Goal: Book appointment/travel/reservation

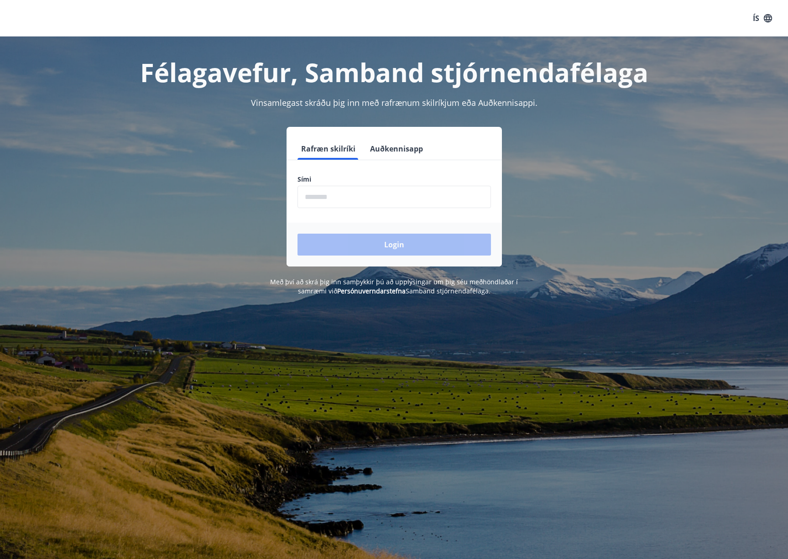
click at [336, 196] on input "phone" at bounding box center [395, 197] width 194 height 22
type input "********"
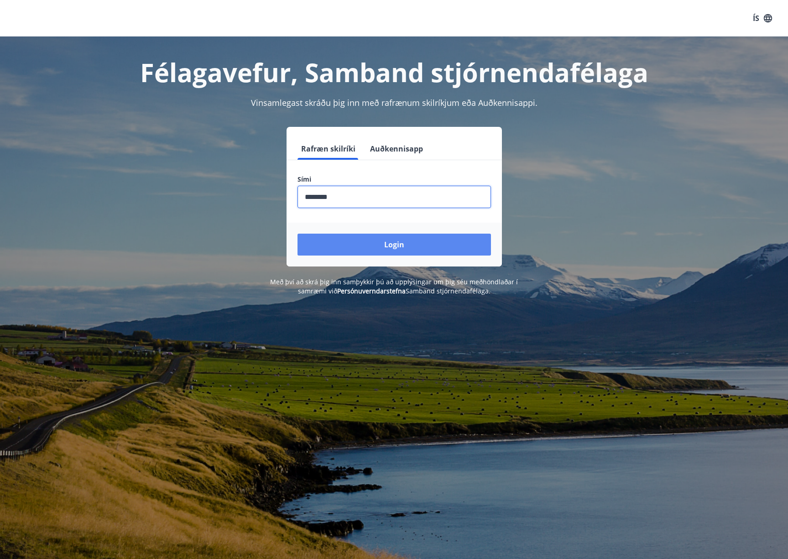
click at [409, 246] on button "Login" at bounding box center [395, 245] width 194 height 22
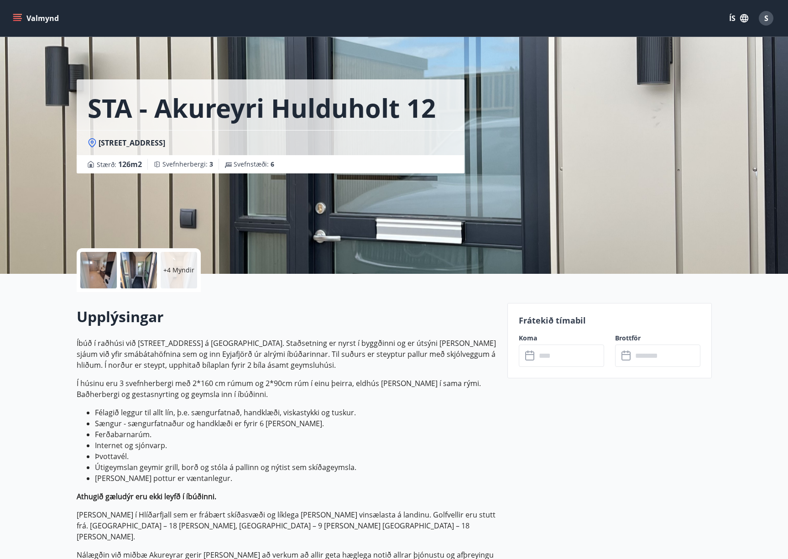
click at [26, 17] on button "Valmynd" at bounding box center [37, 18] width 52 height 16
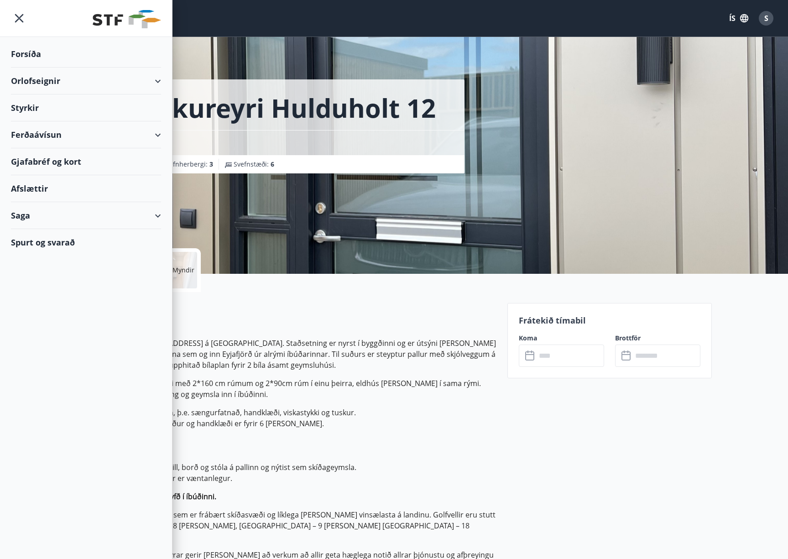
click at [46, 84] on div "Orlofseignir" at bounding box center [86, 81] width 150 height 27
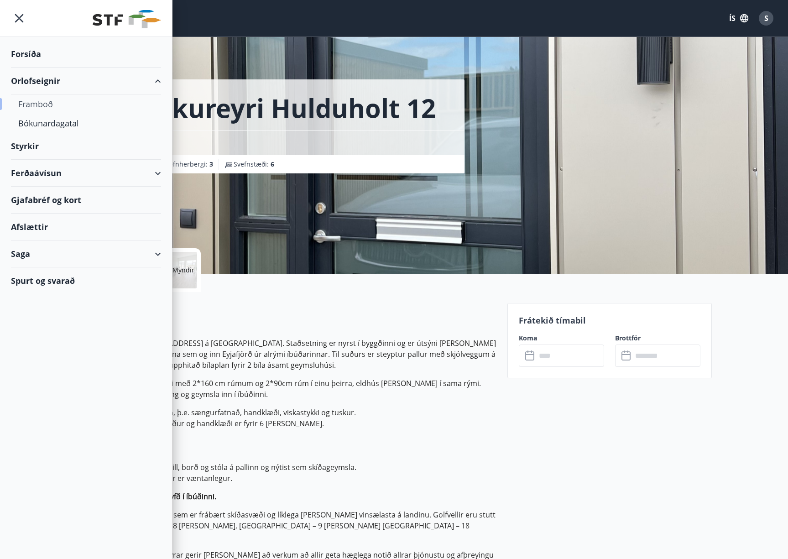
click at [35, 106] on div "Framboð" at bounding box center [86, 103] width 136 height 19
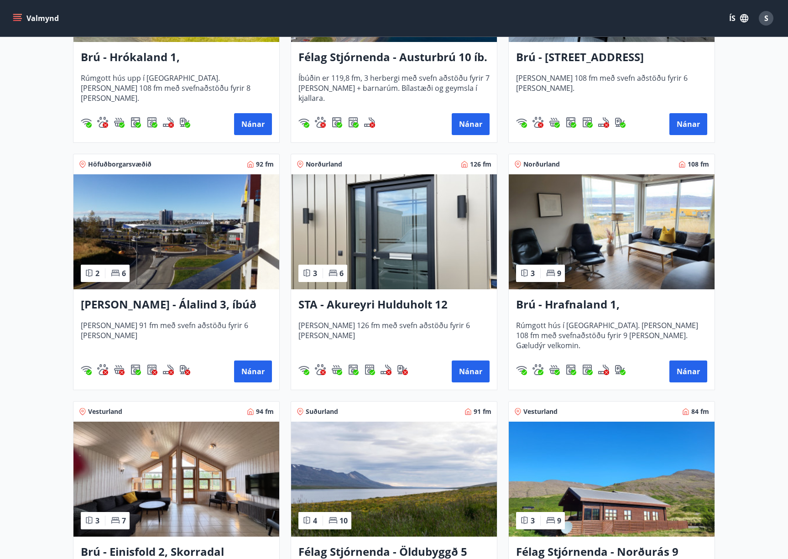
scroll to position [320, 0]
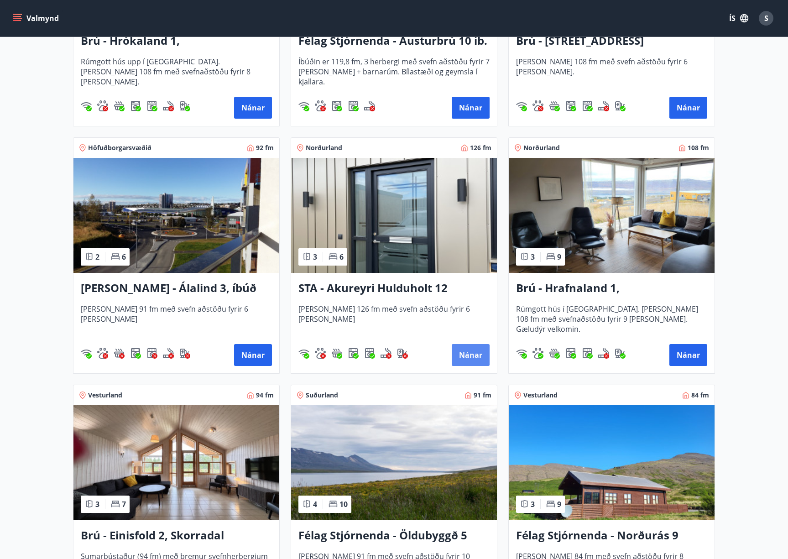
click at [464, 350] on button "Nánar" at bounding box center [471, 355] width 38 height 22
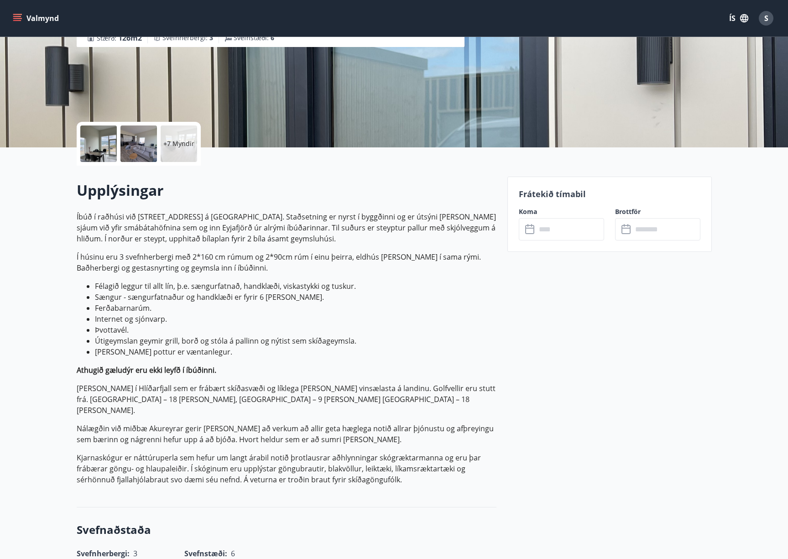
scroll to position [110, 0]
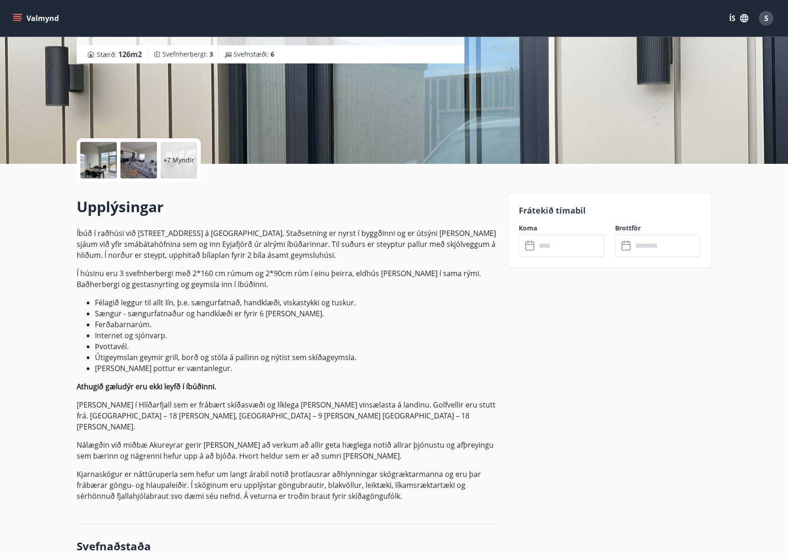
click at [554, 208] on p "Frátekið tímabil" at bounding box center [610, 210] width 182 height 12
click at [19, 19] on icon "menu" at bounding box center [18, 18] width 10 height 1
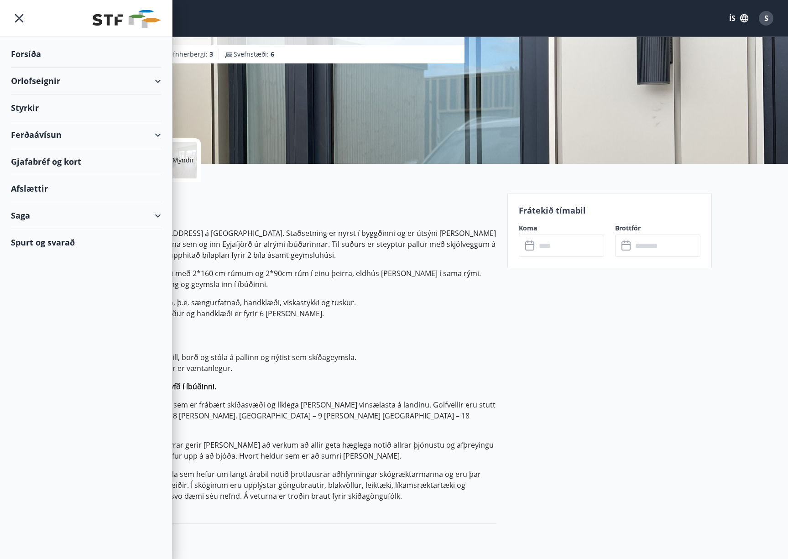
click at [55, 81] on div "Orlofseignir" at bounding box center [86, 81] width 150 height 27
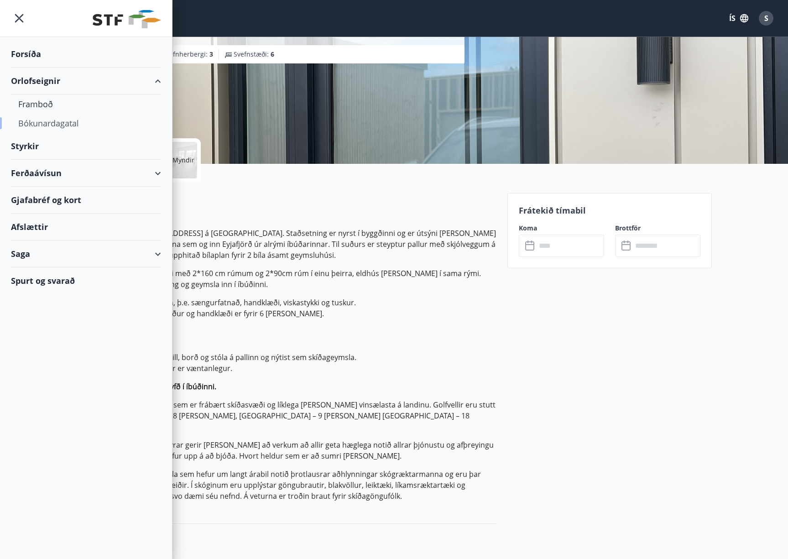
click at [41, 122] on div "Bókunardagatal" at bounding box center [86, 123] width 136 height 19
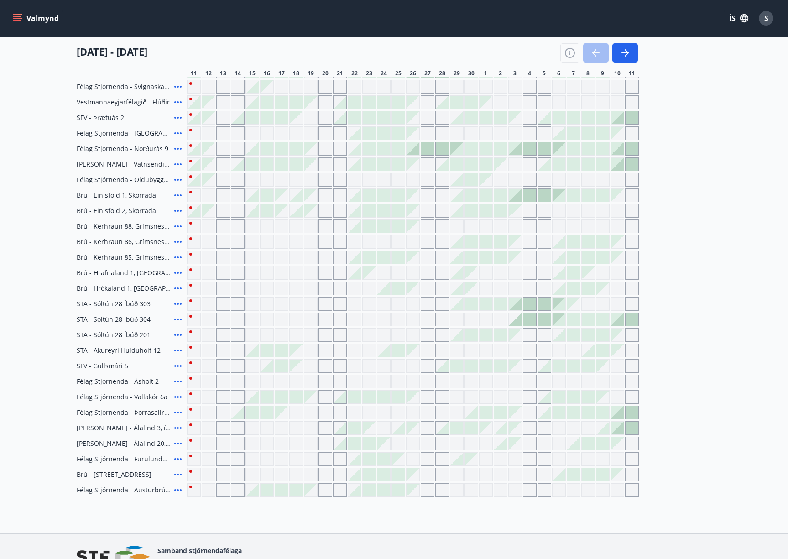
scroll to position [185, 0]
